Goal: Information Seeking & Learning: Learn about a topic

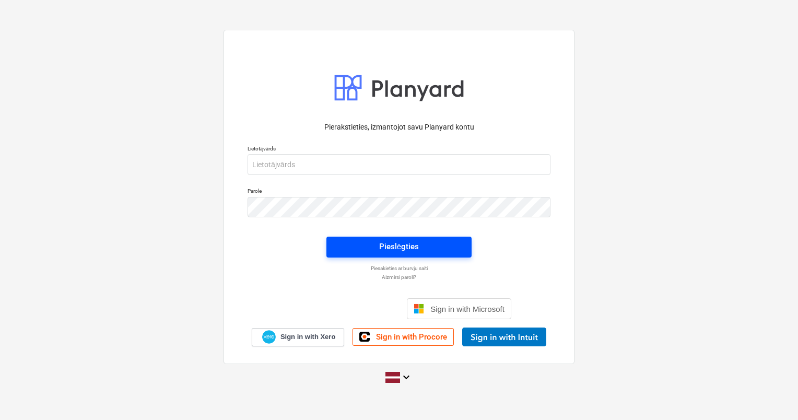
click at [390, 246] on div "Pieslēgties" at bounding box center [399, 247] width 40 height 14
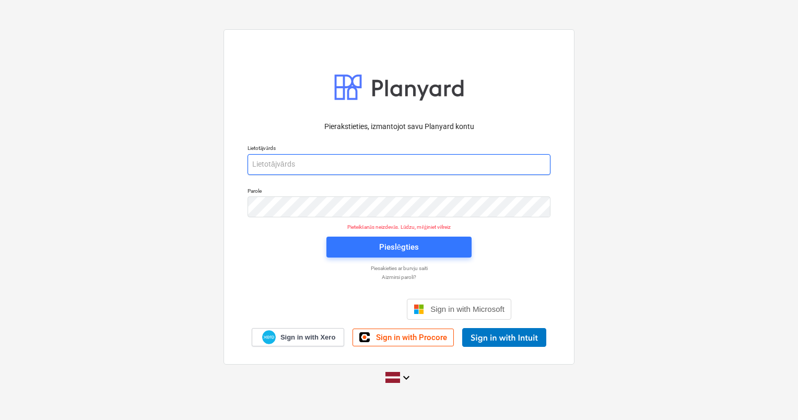
click at [309, 159] on input "email" at bounding box center [399, 164] width 303 height 21
click at [298, 163] on input "email" at bounding box center [399, 164] width 303 height 21
click at [373, 160] on input "edga" at bounding box center [399, 164] width 303 height 21
type input "[PERSON_NAME][EMAIL_ADDRESS][DOMAIN_NAME]"
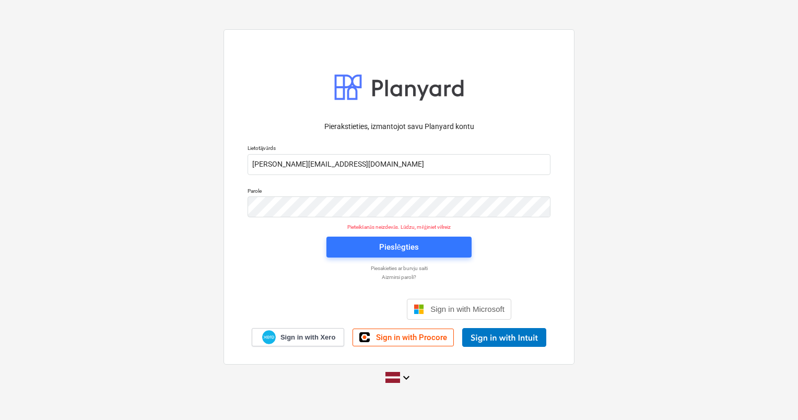
click at [247, 245] on div "Pierakstieties, izmantojot savu Planyard kontu Lietotājvārds [PERSON_NAME][EMAI…" at bounding box center [399, 231] width 316 height 232
click at [373, 250] on span "Pieslēgties" at bounding box center [399, 247] width 120 height 14
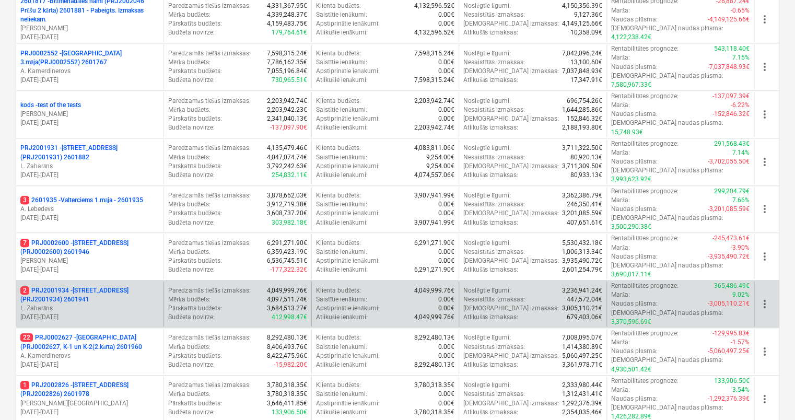
scroll to position [366, 0]
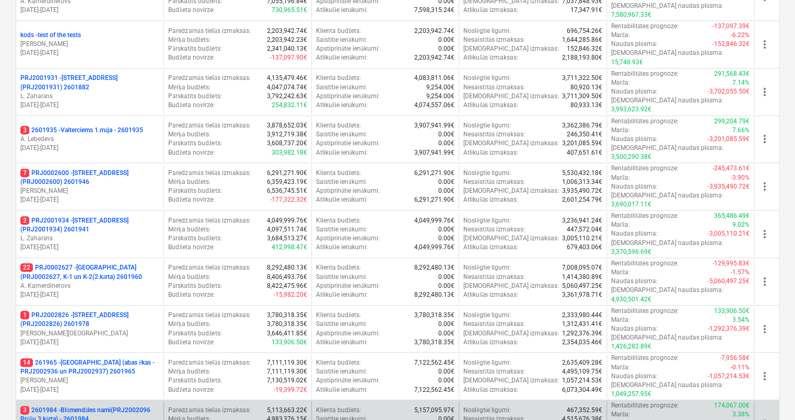
click at [99, 406] on p "3 2601984 - Blūmendāles nami(PRJ2002096 Prūšu 3 kārta) - 2601984" at bounding box center [89, 415] width 139 height 18
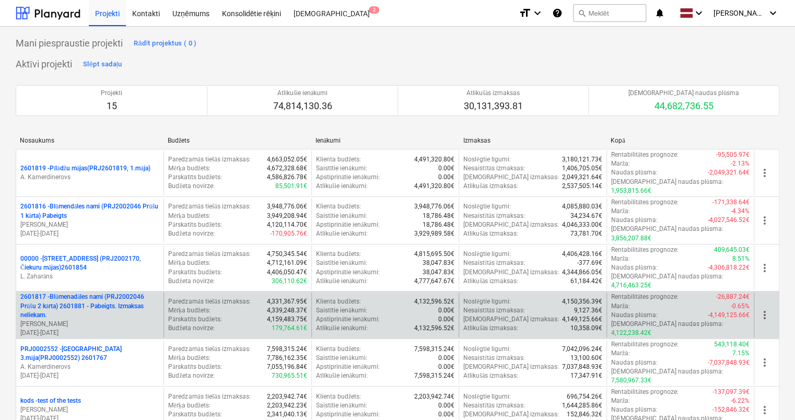
click at [90, 293] on p "2601817 - Blūmenadāles nami (PRJ2002046 Prūšu 2 kārta) 2601881 - Pabeigts. Izma…" at bounding box center [89, 306] width 139 height 27
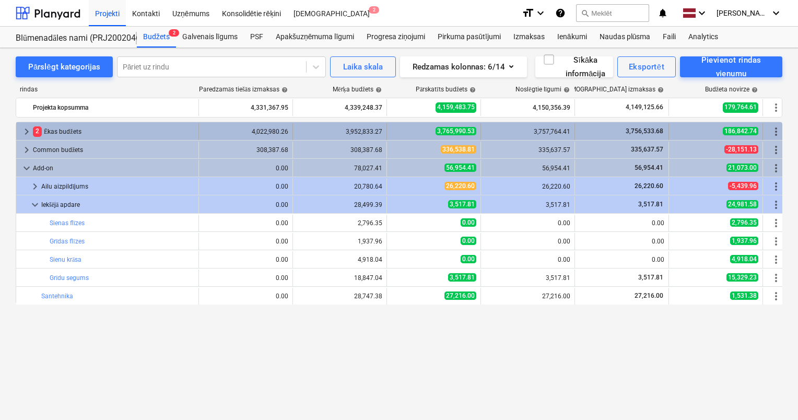
click at [27, 129] on span "keyboard_arrow_right" at bounding box center [26, 131] width 13 height 13
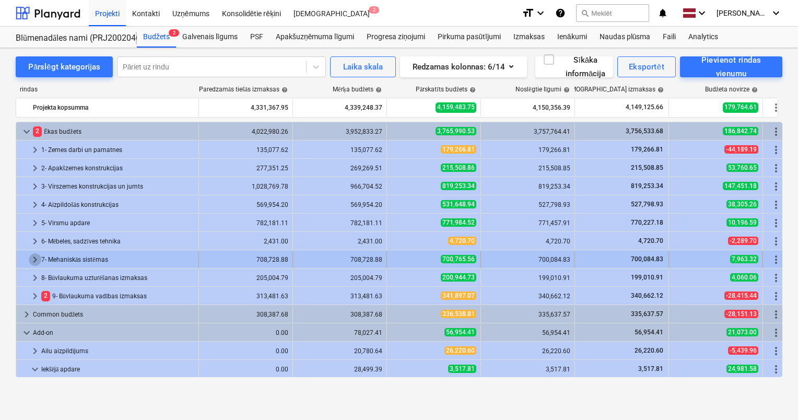
click at [35, 259] on span "keyboard_arrow_right" at bounding box center [35, 259] width 13 height 13
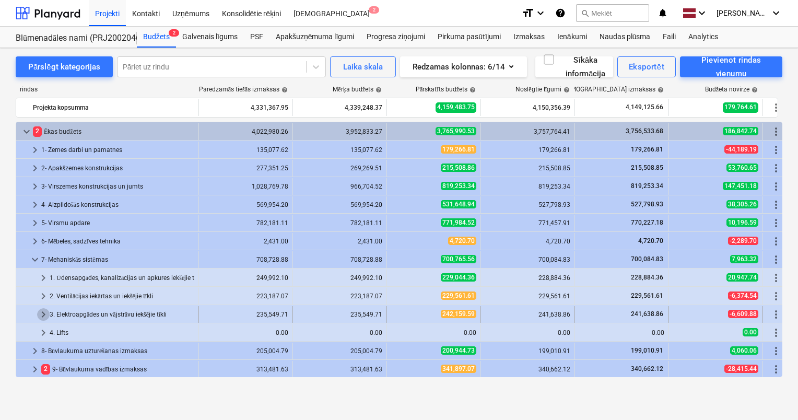
click at [44, 314] on span "keyboard_arrow_right" at bounding box center [43, 314] width 13 height 13
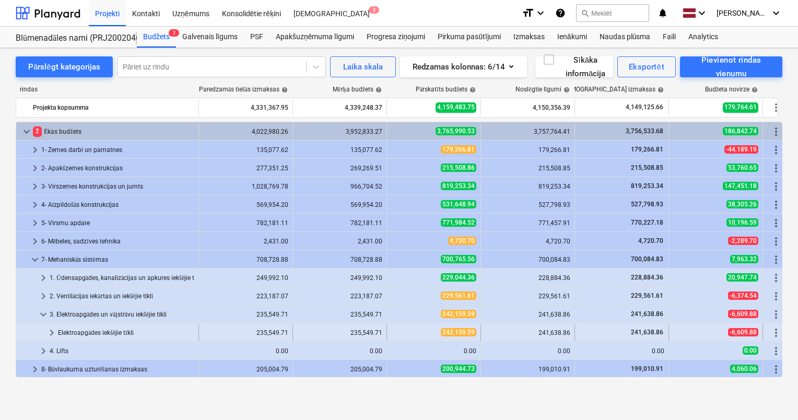
click at [52, 332] on span "keyboard_arrow_right" at bounding box center [51, 333] width 13 height 13
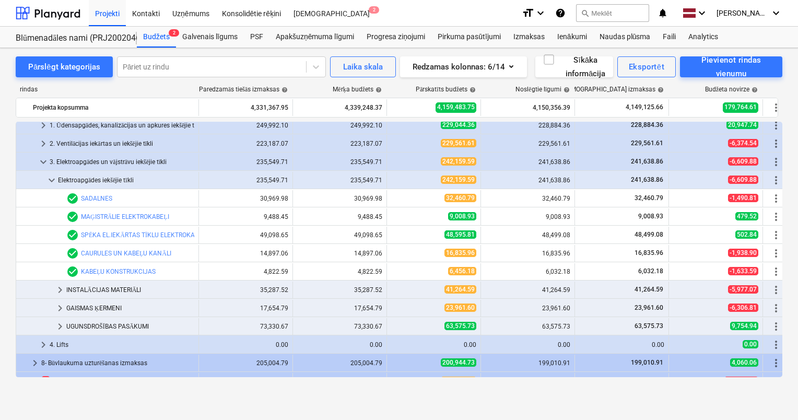
scroll to position [157, 0]
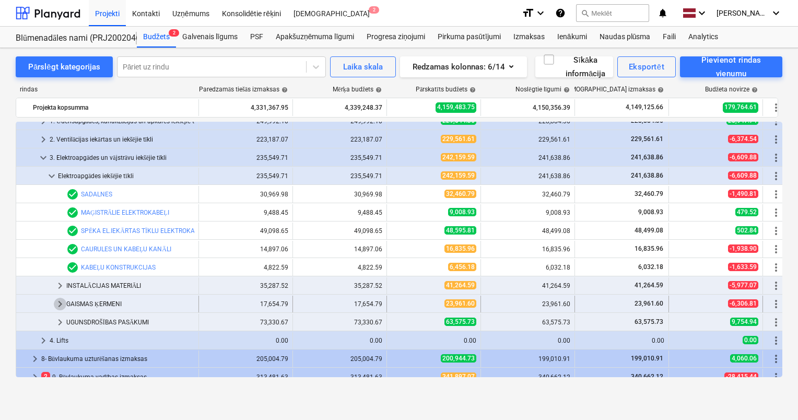
click at [61, 305] on span "keyboard_arrow_right" at bounding box center [60, 304] width 13 height 13
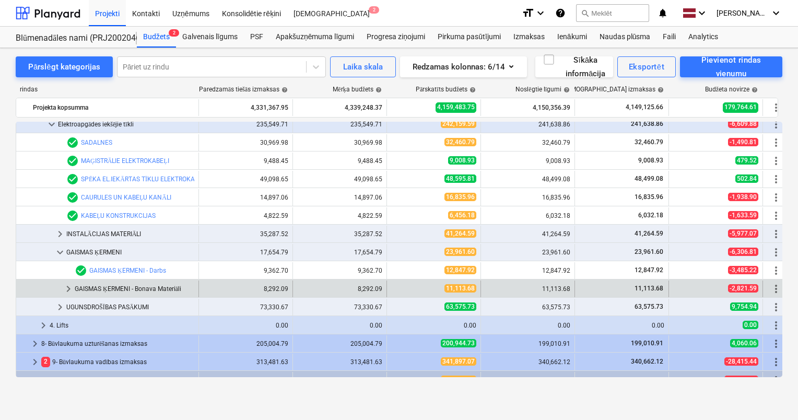
scroll to position [209, 0]
click at [71, 287] on span "keyboard_arrow_right" at bounding box center [68, 288] width 13 height 13
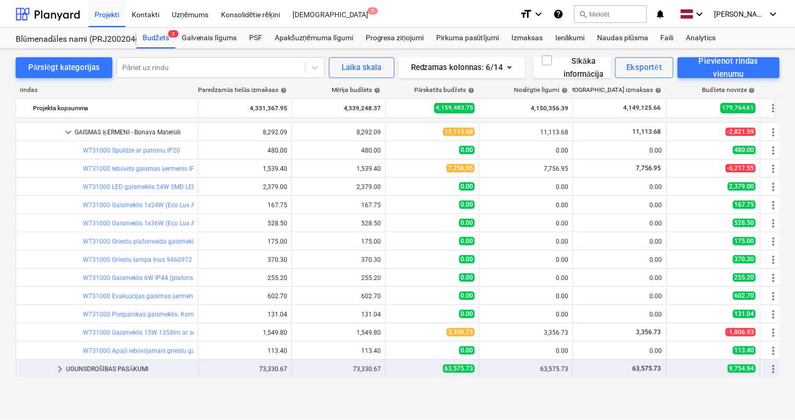
scroll to position [418, 0]
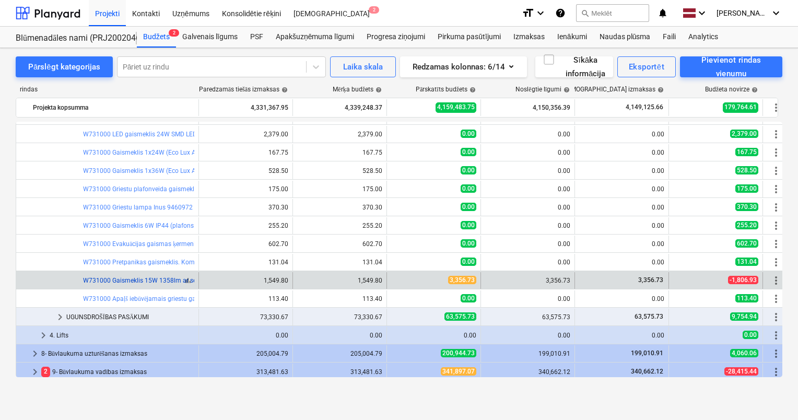
click at [143, 279] on link "W731000 Gaismeklis 15W 1358lm ar sensoru (TopeLighting RIO/RIOSENS)" at bounding box center [188, 280] width 211 height 7
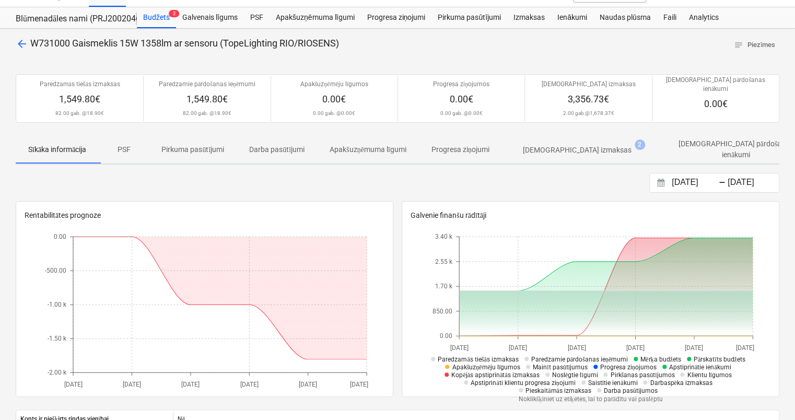
scroll to position [10, 0]
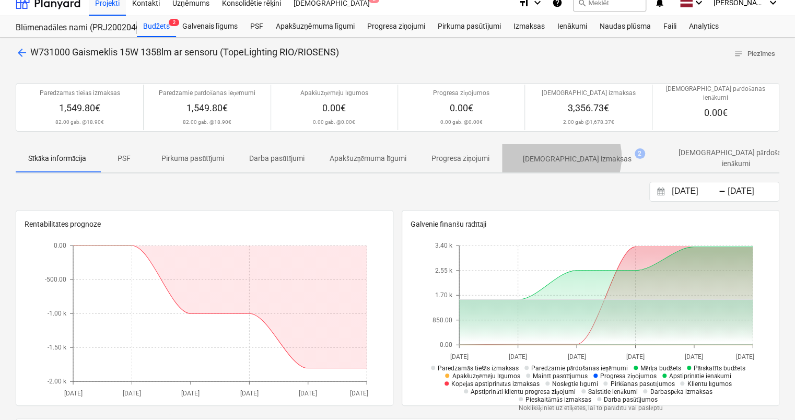
click at [565, 154] on p "[DEMOGRAPHIC_DATA] izmaksas" at bounding box center [577, 159] width 109 height 11
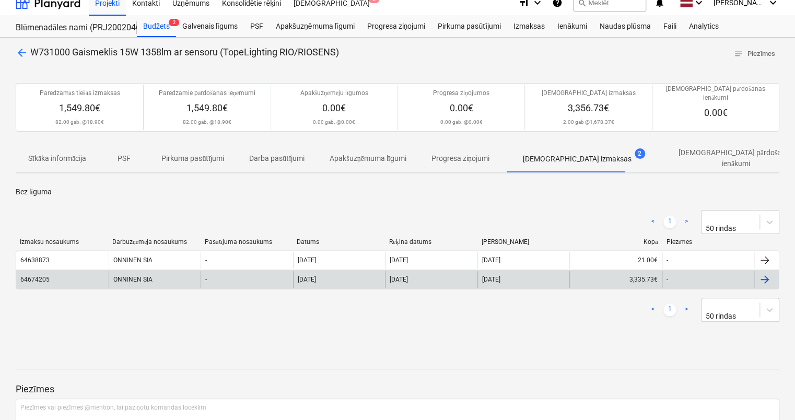
click at [132, 271] on div "ONNINEN SIA" at bounding box center [155, 279] width 92 height 17
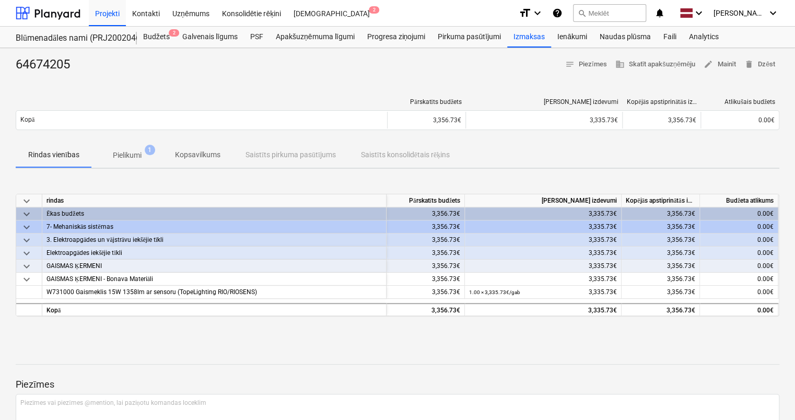
click at [126, 151] on p "Pielikumi" at bounding box center [127, 155] width 29 height 11
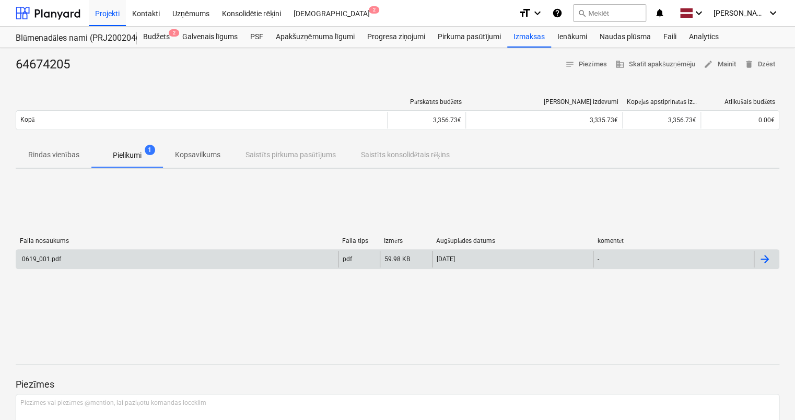
click at [88, 258] on div "0619_001.pdf" at bounding box center [177, 259] width 322 height 17
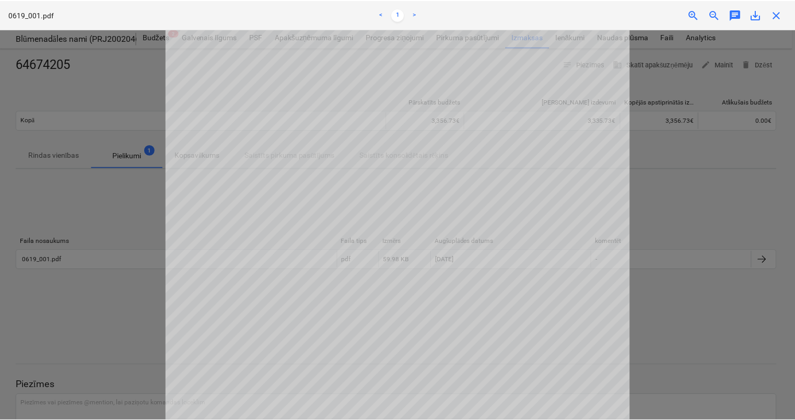
scroll to position [52, 0]
click at [120, 299] on div at bounding box center [399, 224] width 798 height 391
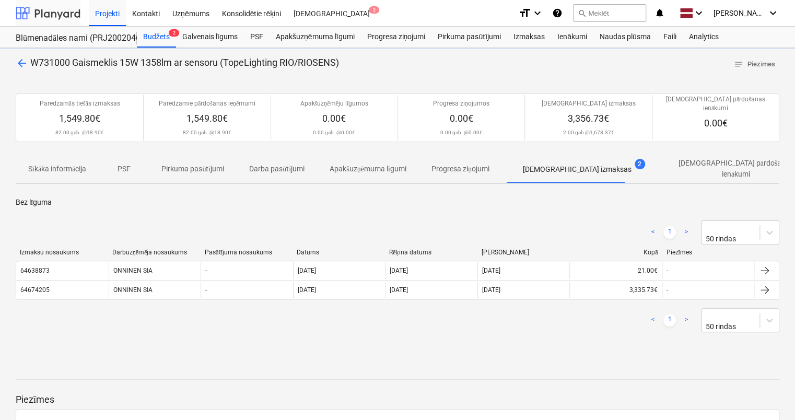
scroll to position [10, 0]
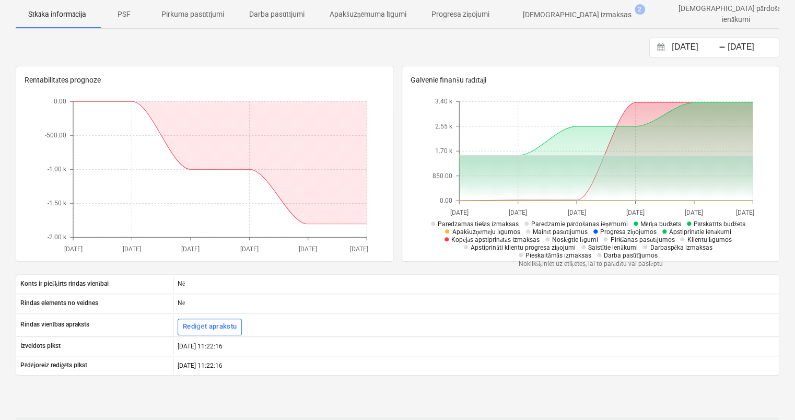
scroll to position [219, 0]
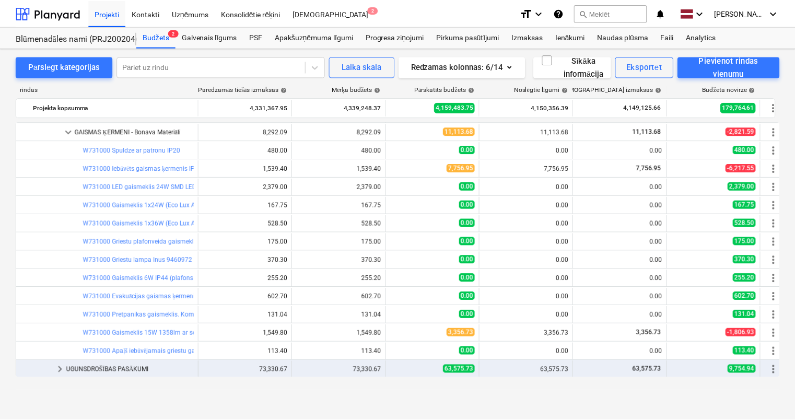
scroll to position [314, 0]
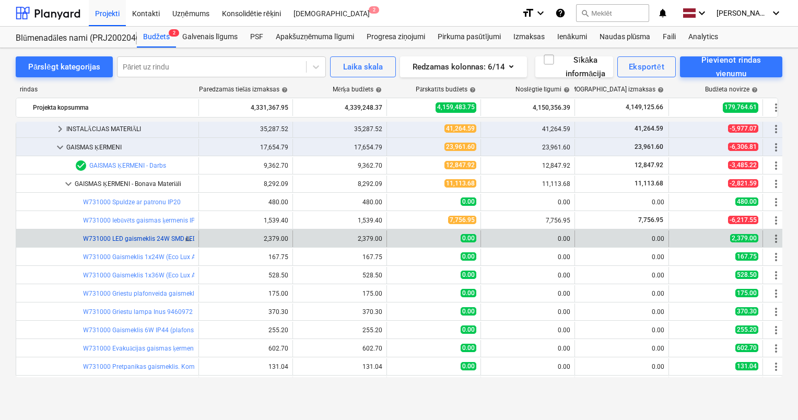
click at [147, 238] on link "W731000 LED gaismeklis 24W SMD LED UGR19 downlight, IP44" at bounding box center [173, 238] width 180 height 7
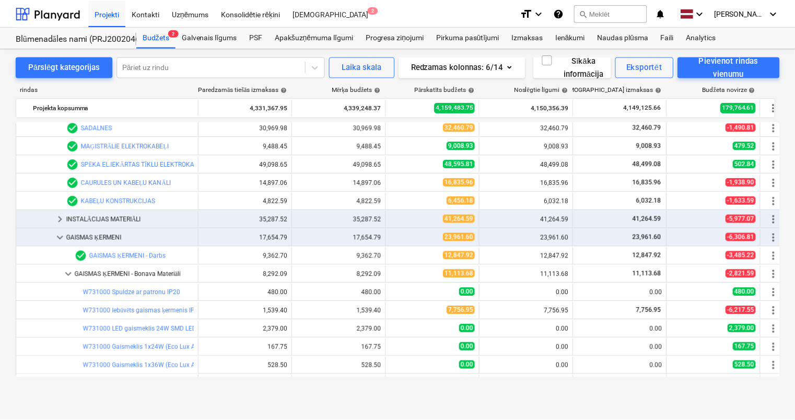
scroll to position [209, 0]
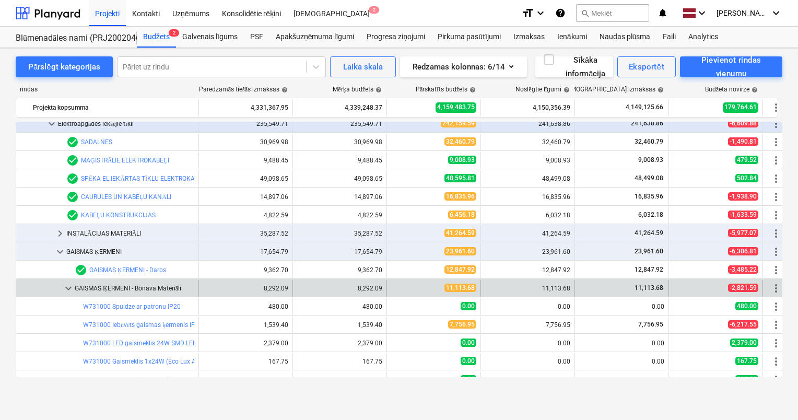
click at [68, 290] on span "keyboard_arrow_down" at bounding box center [68, 288] width 13 height 13
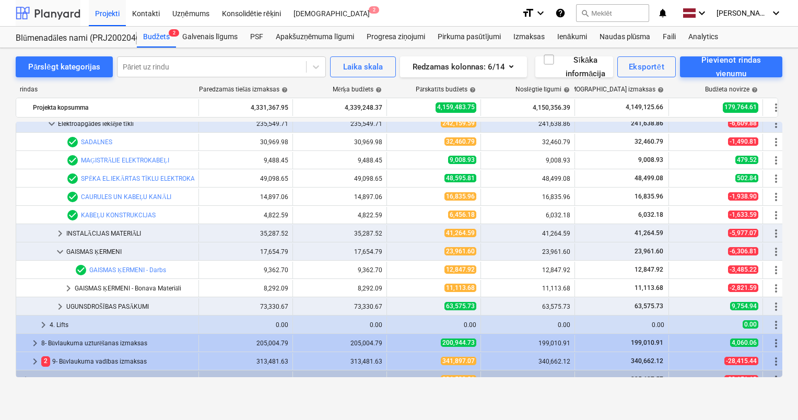
click at [61, 12] on div at bounding box center [48, 13] width 65 height 26
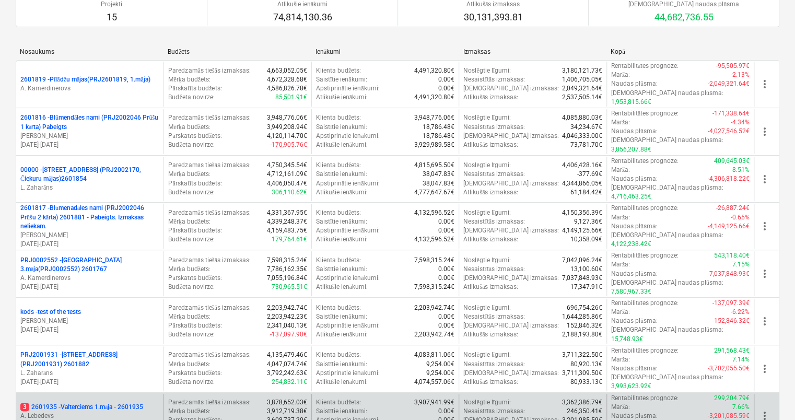
scroll to position [105, 0]
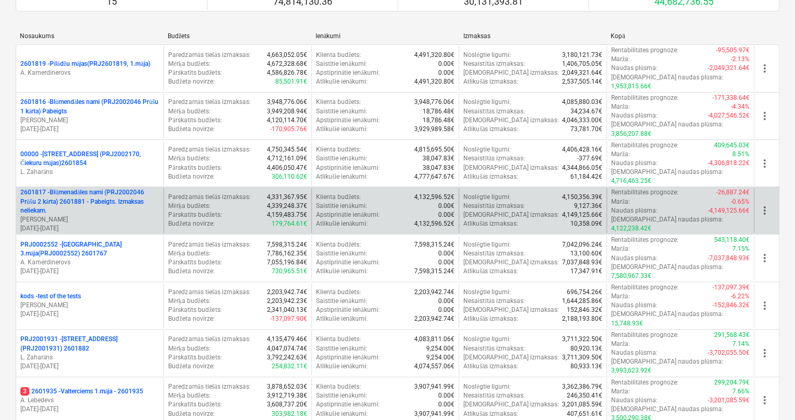
click at [83, 188] on p "2601817 - Blūmenadāles nami (PRJ2002046 Prūšu 2 kārta) 2601881 - Pabeigts. Izma…" at bounding box center [89, 201] width 139 height 27
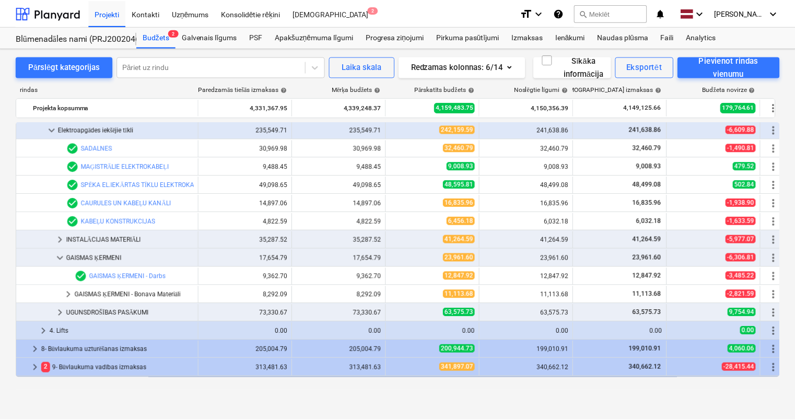
scroll to position [157, 0]
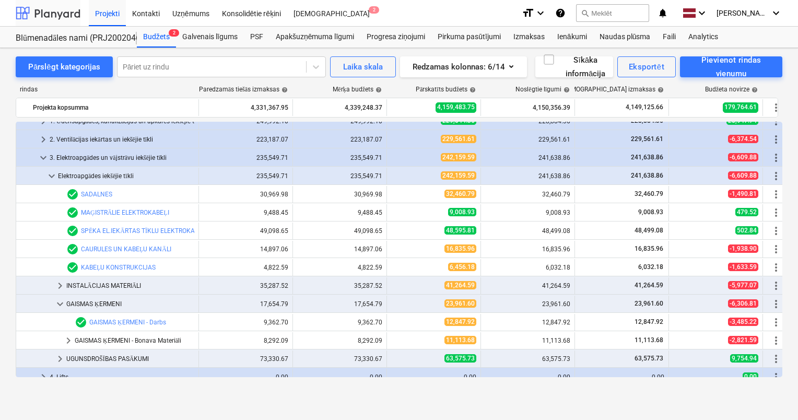
click at [48, 17] on div at bounding box center [48, 13] width 65 height 26
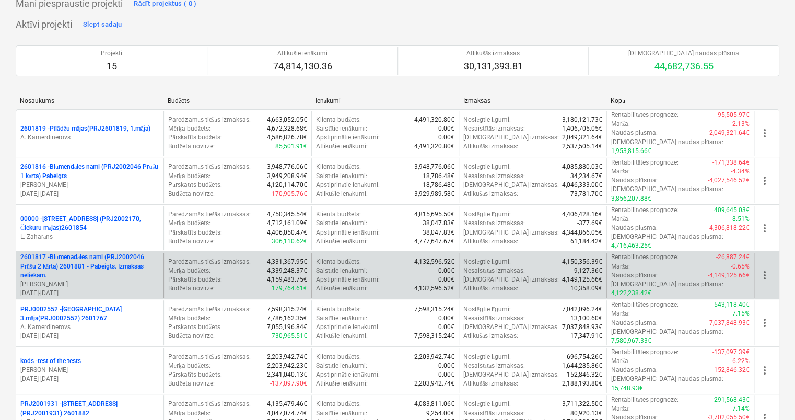
scroll to position [157, 0]
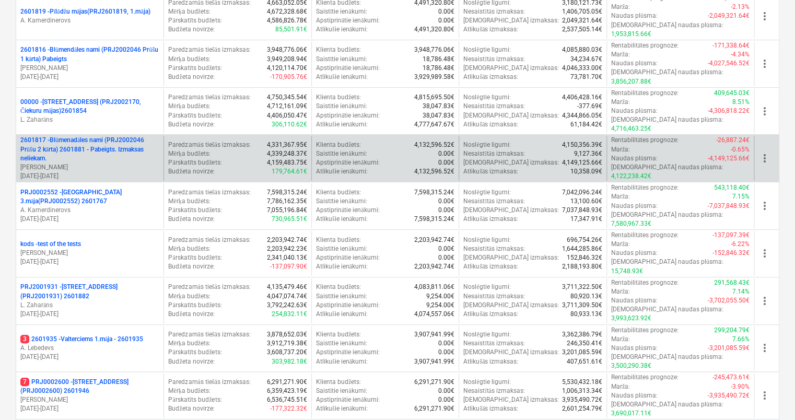
click at [94, 136] on p "2601817 - Blūmenadāles nami (PRJ2002046 Prūšu 2 kārta) 2601881 - Pabeigts. Izma…" at bounding box center [89, 149] width 139 height 27
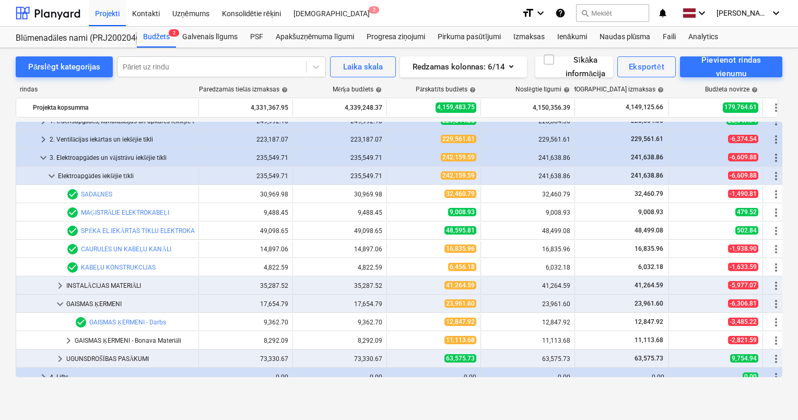
scroll to position [209, 0]
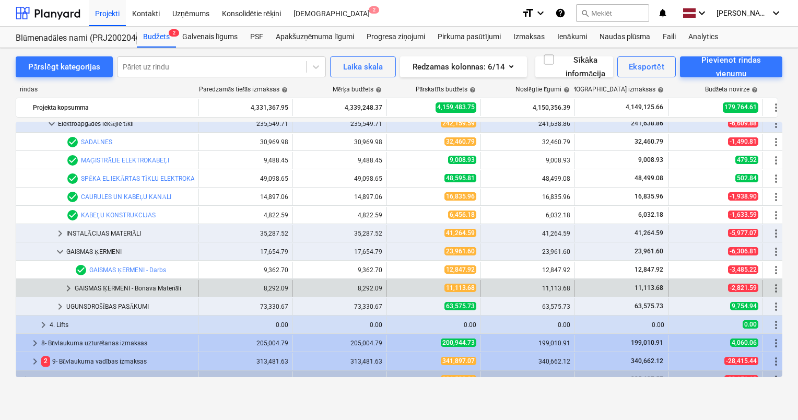
click at [69, 287] on span "keyboard_arrow_right" at bounding box center [68, 288] width 13 height 13
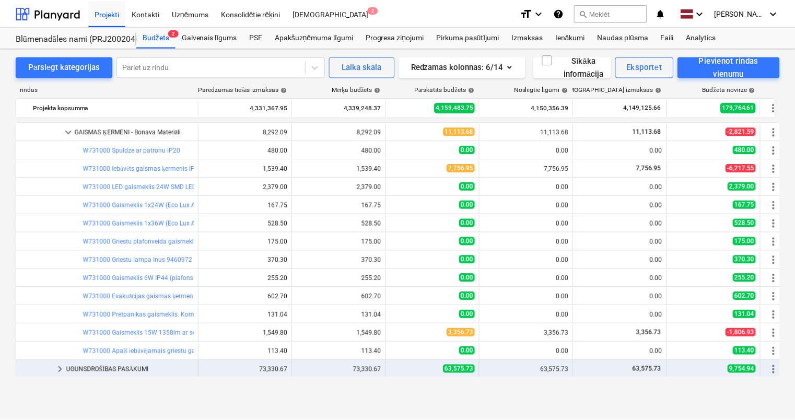
scroll to position [418, 0]
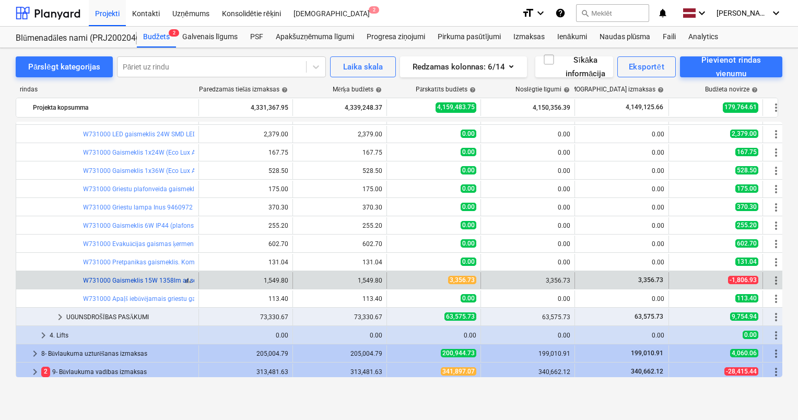
click at [157, 281] on link "W731000 Gaismeklis 15W 1358lm ar sensoru (TopeLighting RIO/RIOSENS)" at bounding box center [188, 280] width 211 height 7
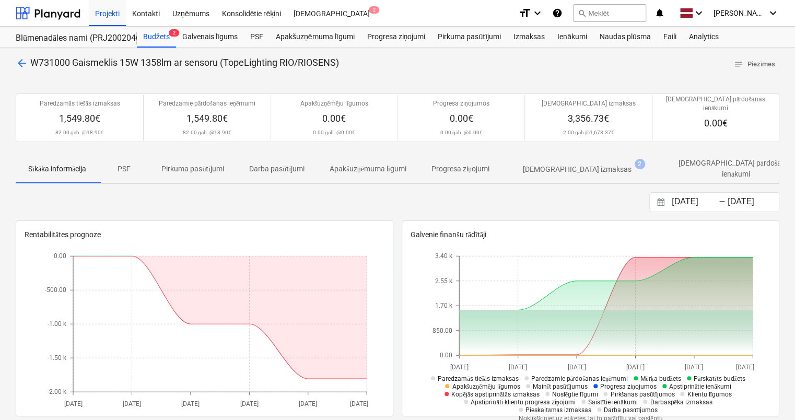
click at [559, 164] on p "[DEMOGRAPHIC_DATA] izmaksas" at bounding box center [577, 169] width 109 height 11
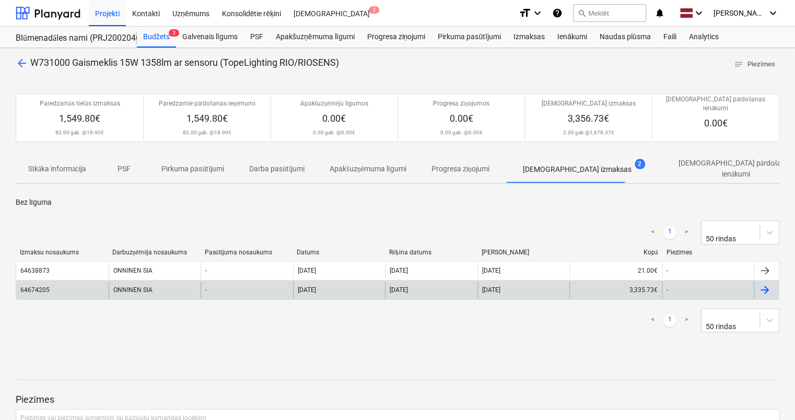
click at [131, 282] on div "ONNINEN SIA" at bounding box center [155, 290] width 92 height 17
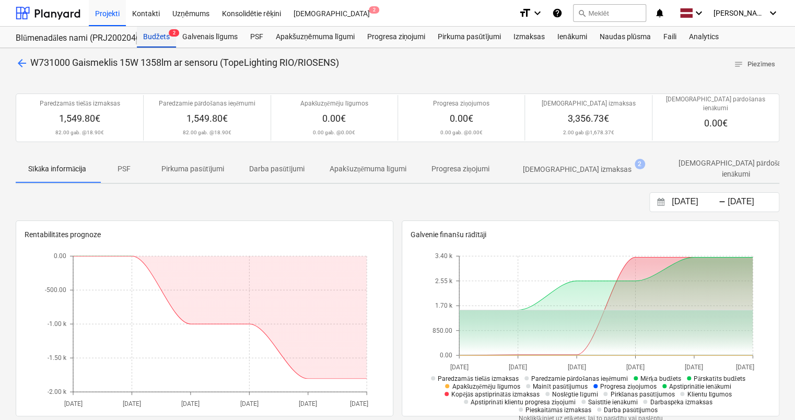
click at [152, 39] on div "Budžets 2" at bounding box center [156, 37] width 39 height 21
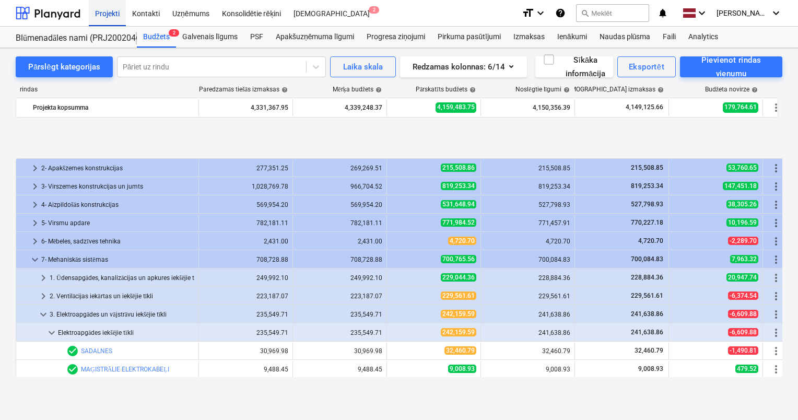
scroll to position [418, 0]
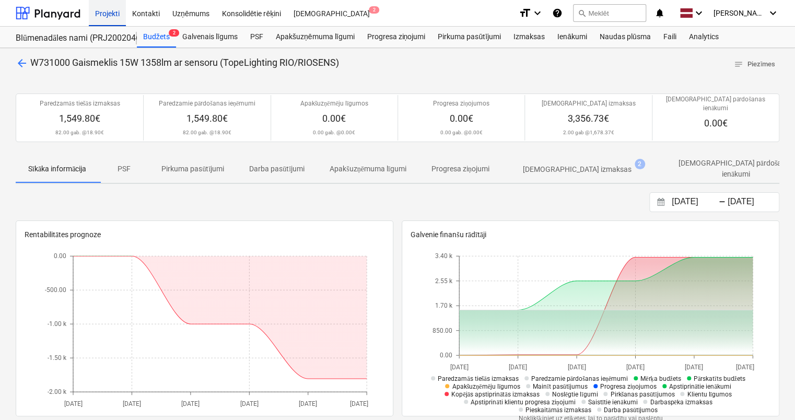
click at [109, 17] on div "Projekti" at bounding box center [107, 12] width 37 height 27
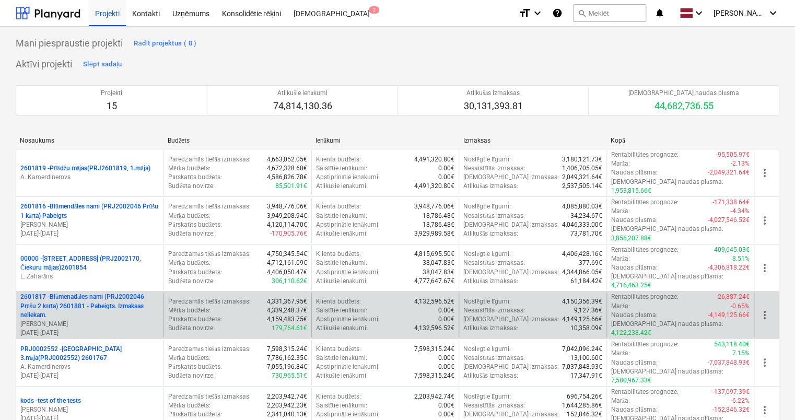
click at [94, 293] on p "2601817 - Blūmenadāles nami (PRJ2002046 Prūšu 2 kārta) 2601881 - Pabeigts. Izma…" at bounding box center [89, 306] width 139 height 27
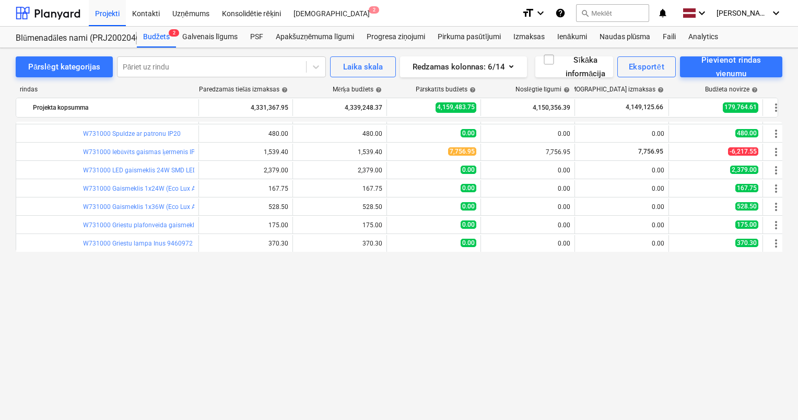
scroll to position [209, 0]
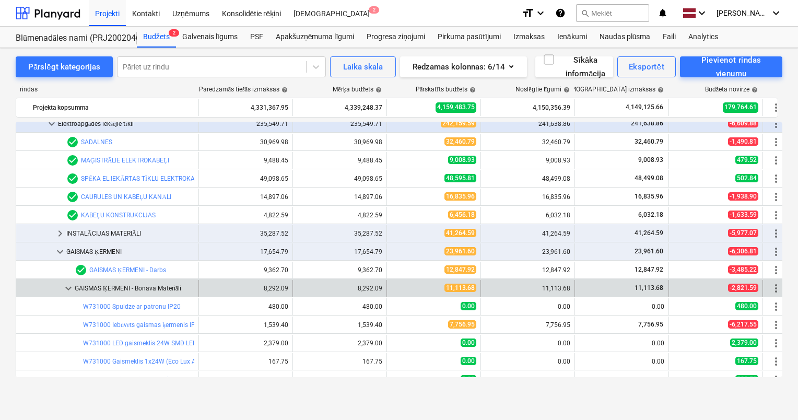
click at [72, 285] on span "keyboard_arrow_down" at bounding box center [68, 288] width 13 height 13
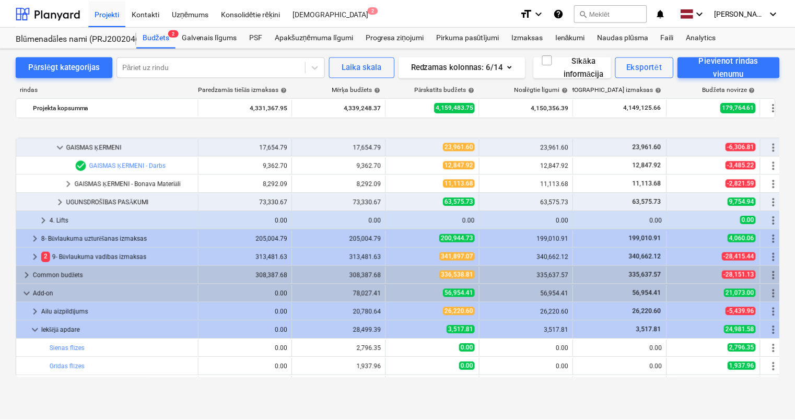
scroll to position [366, 0]
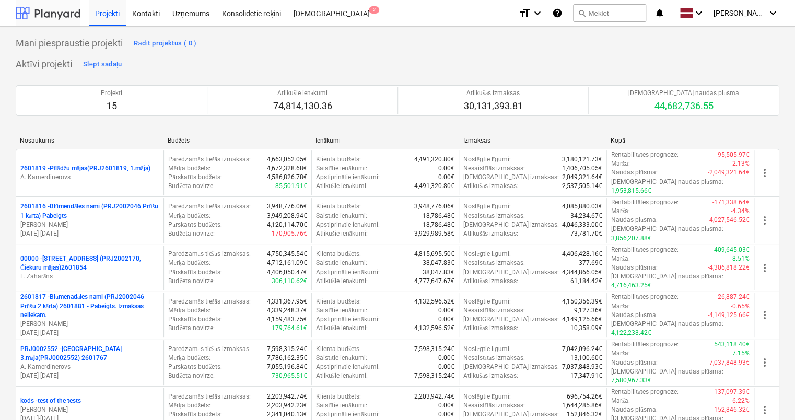
click at [57, 15] on div at bounding box center [48, 13] width 65 height 26
click at [142, 14] on div "Kontakti" at bounding box center [146, 12] width 40 height 27
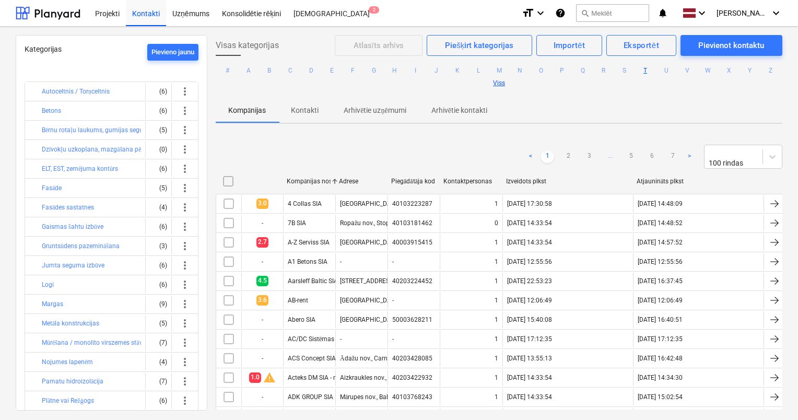
click at [652, 72] on button "T" at bounding box center [646, 70] width 13 height 13
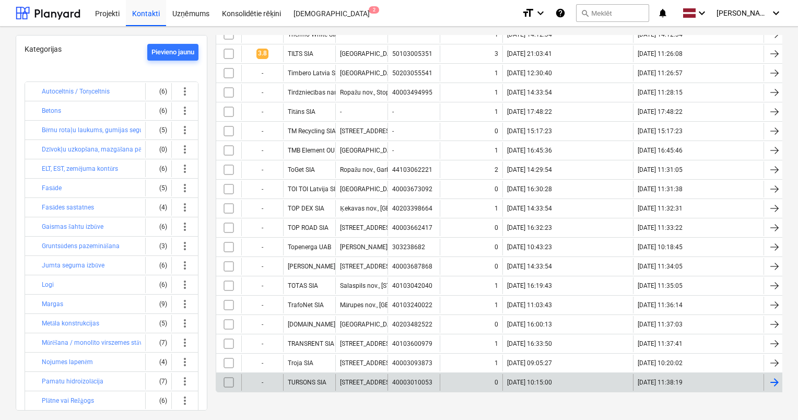
scroll to position [330, 0]
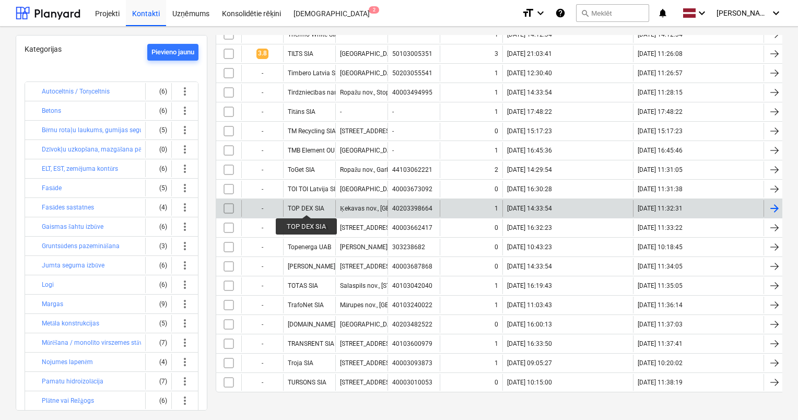
click at [307, 205] on div "TOP DEX SIA" at bounding box center [306, 208] width 37 height 7
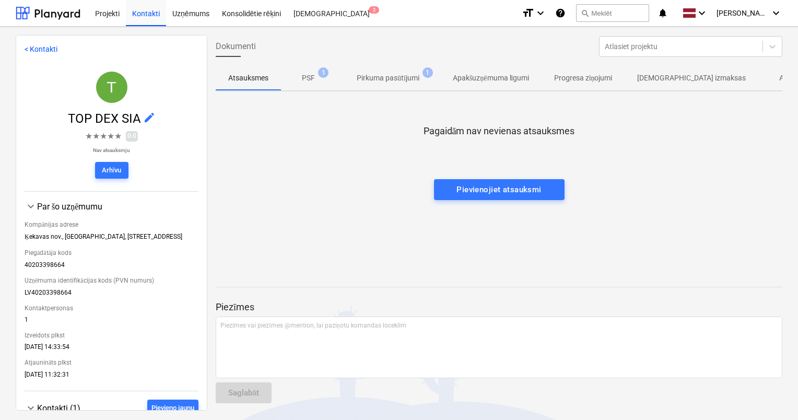
click at [337, 145] on div at bounding box center [499, 147] width 567 height 21
click at [308, 79] on p "PSF" at bounding box center [308, 78] width 13 height 11
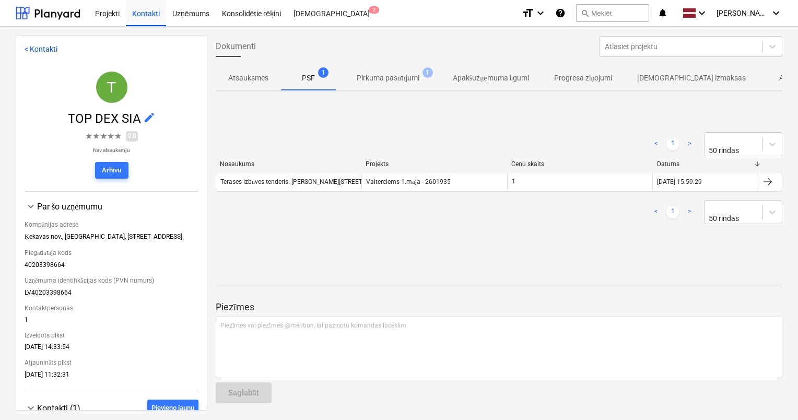
click at [391, 78] on p "Pirkuma pasūtījumi" at bounding box center [388, 78] width 63 height 11
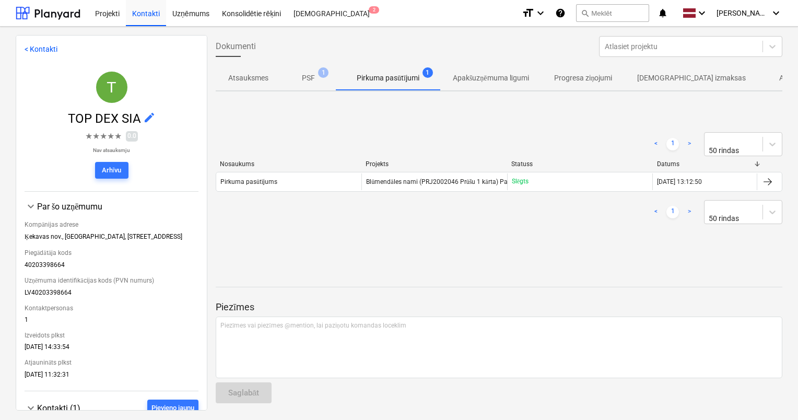
click at [503, 80] on p "Apakšuzņēmuma līgumi" at bounding box center [491, 78] width 77 height 11
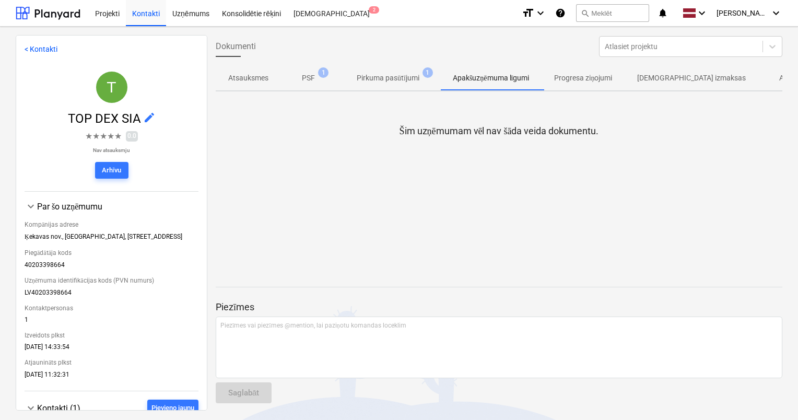
click at [579, 82] on p "Progresa ziņojumi" at bounding box center [583, 78] width 58 height 11
click at [668, 77] on p "[DEMOGRAPHIC_DATA] izmaksas" at bounding box center [692, 78] width 109 height 11
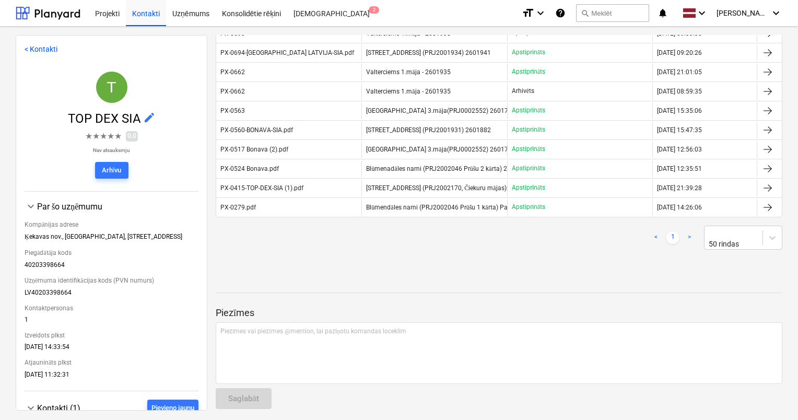
scroll to position [76, 0]
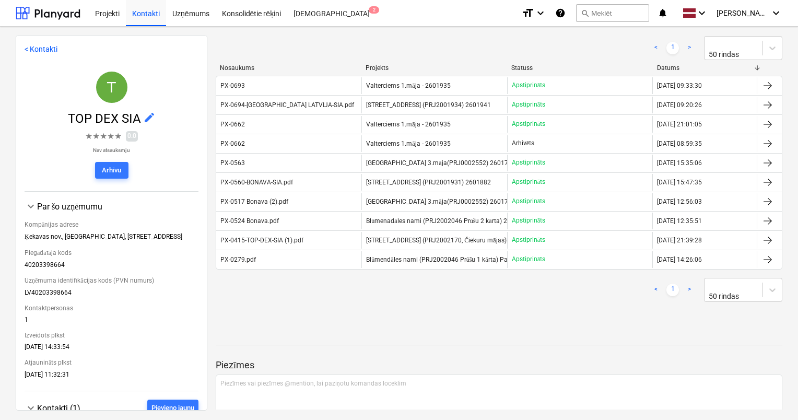
click at [424, 217] on span "Blūmenadāles nami (PRJ2002046 Prūšu 2 kārta) 2601881 - Pabeigts. Izmaksas nelie…" at bounding box center [491, 221] width 251 height 8
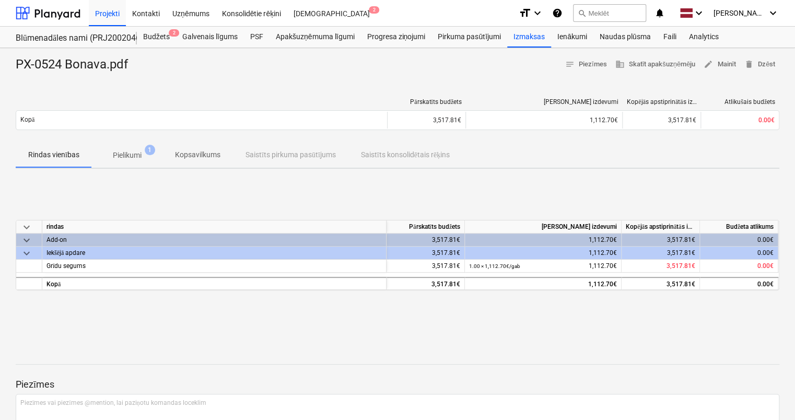
click at [134, 156] on p "Pielikumi" at bounding box center [127, 155] width 29 height 11
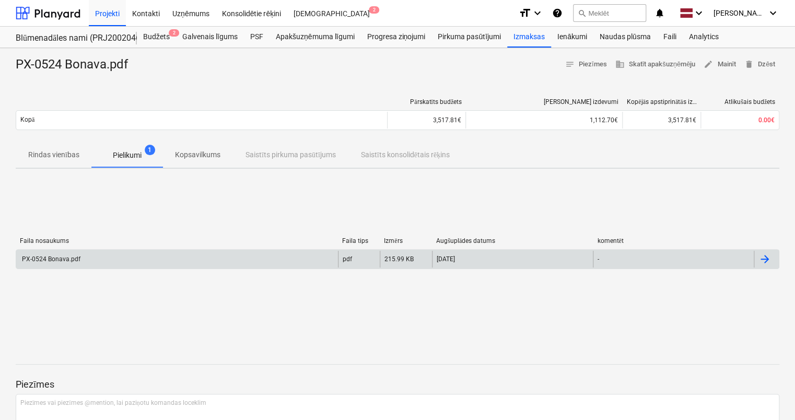
click at [182, 256] on div "PX-0524 Bonava.pdf" at bounding box center [177, 259] width 322 height 17
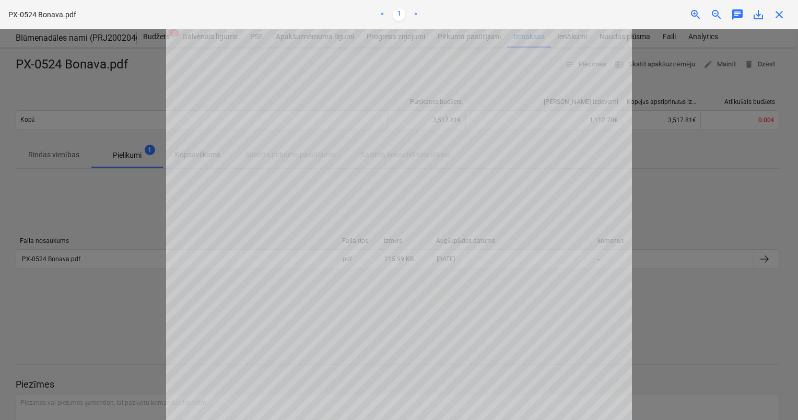
scroll to position [52, 0]
